Goal: Task Accomplishment & Management: Manage account settings

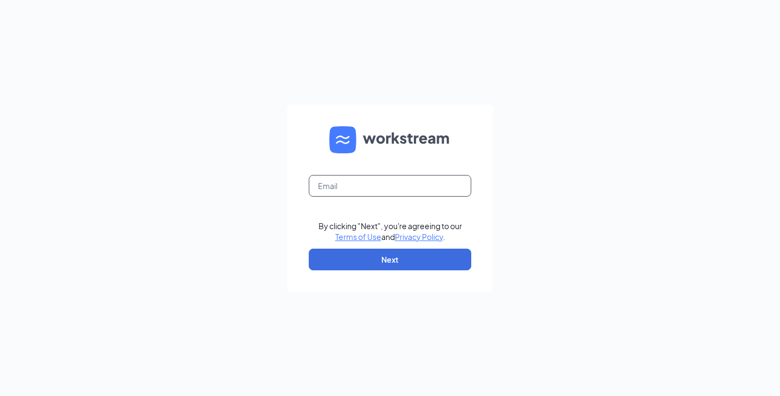
click at [375, 190] on input "text" at bounding box center [390, 186] width 163 height 22
type input "[EMAIL_ADDRESS][DOMAIN_NAME]"
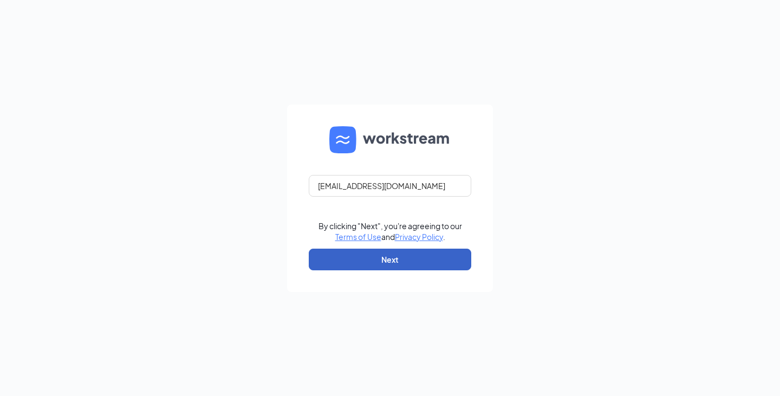
click at [394, 253] on button "Next" at bounding box center [390, 260] width 163 height 22
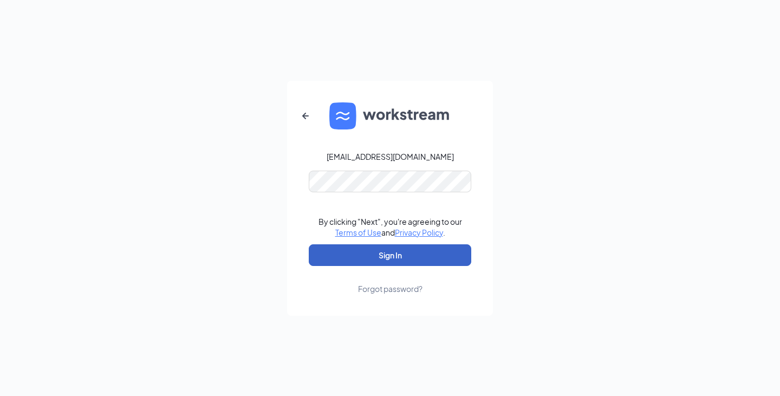
click at [376, 255] on button "Sign In" at bounding box center [390, 255] width 163 height 22
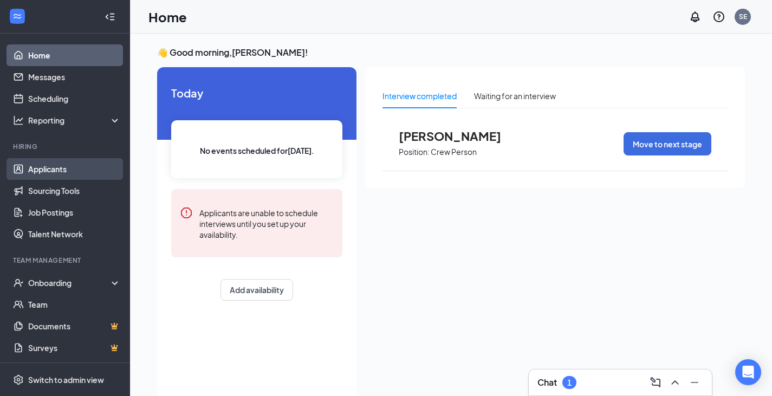
click at [52, 167] on link "Applicants" at bounding box center [74, 169] width 93 height 22
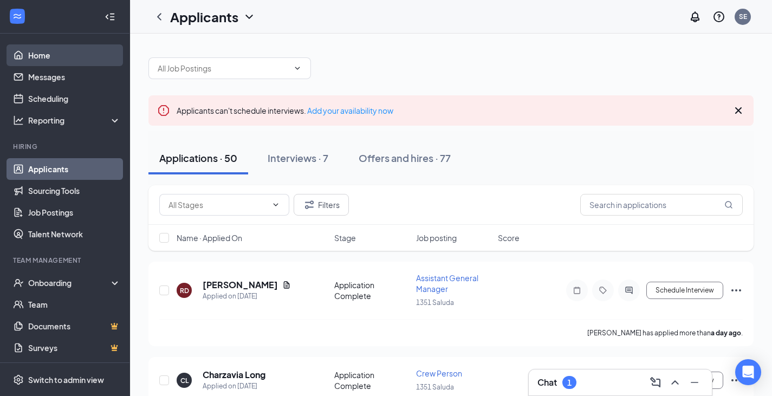
click at [60, 51] on link "Home" at bounding box center [74, 55] width 93 height 22
